Goal: Register for event/course

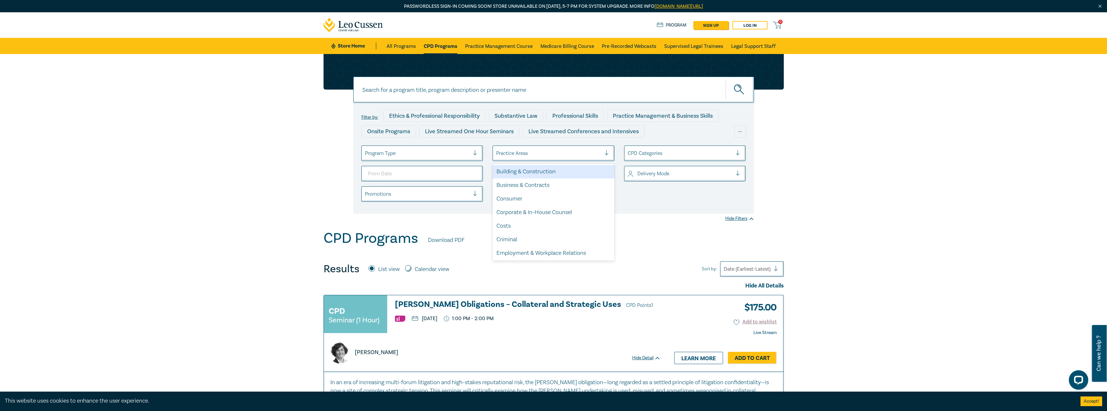
click at [531, 153] on div at bounding box center [548, 153] width 105 height 8
click at [536, 191] on div "Business & Contracts" at bounding box center [553, 185] width 122 height 14
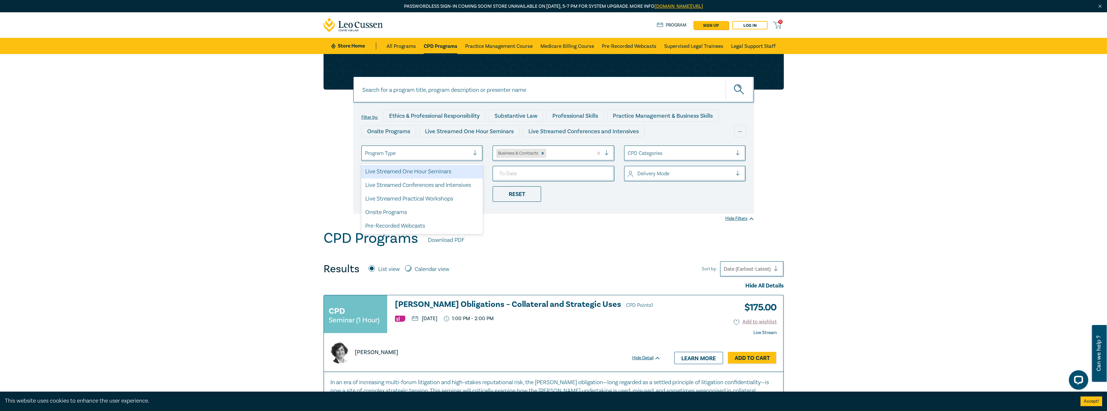
click at [456, 156] on div "Program Type" at bounding box center [417, 153] width 111 height 11
click at [454, 189] on div "Live Streamed Conferences and Intensives" at bounding box center [422, 185] width 122 height 14
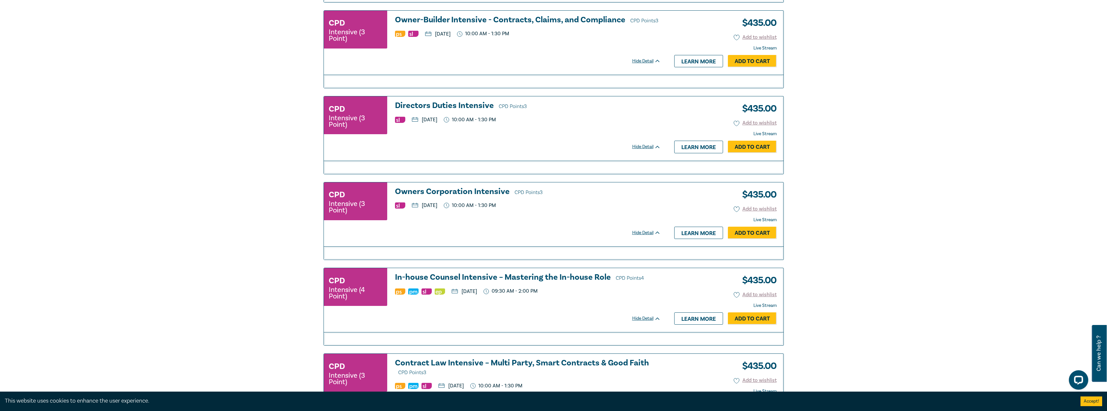
scroll to position [614, 0]
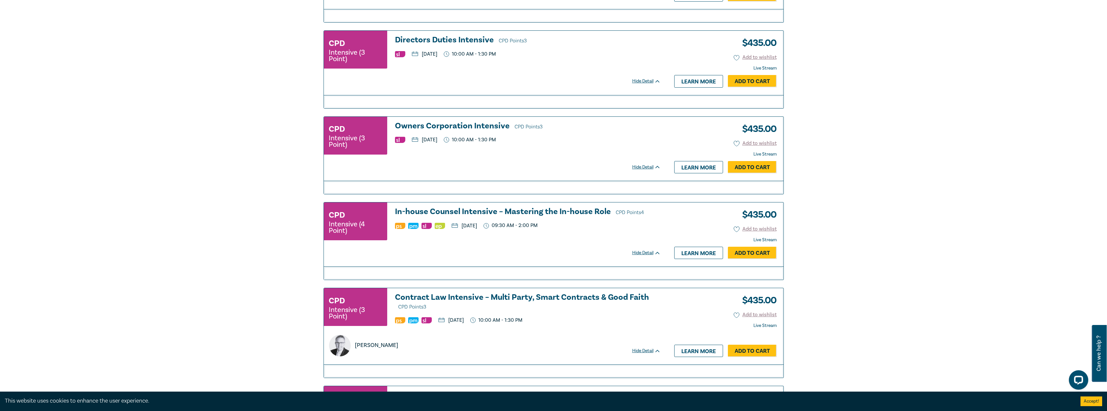
click at [593, 299] on h3 "Contract Law Intensive – Multi Party, Smart Contracts & Good Faith CPD Points 3" at bounding box center [528, 302] width 266 height 18
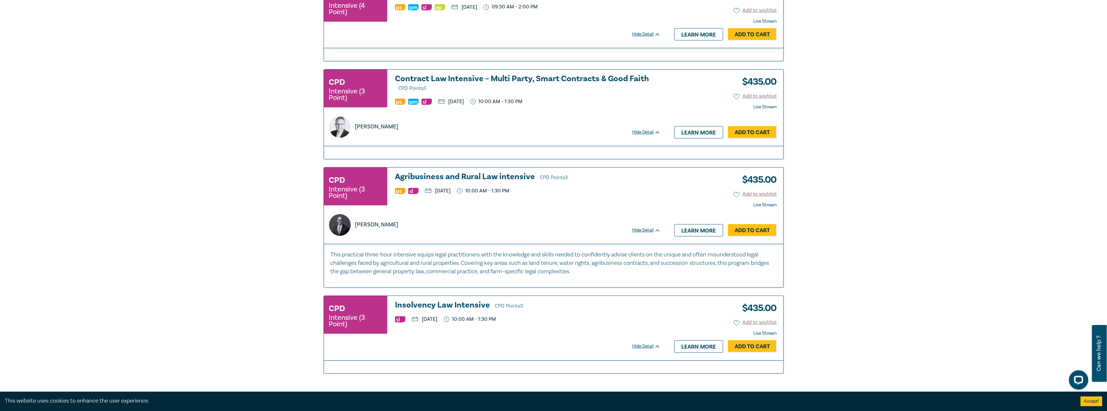
scroll to position [779, 0]
